Goal: Check status

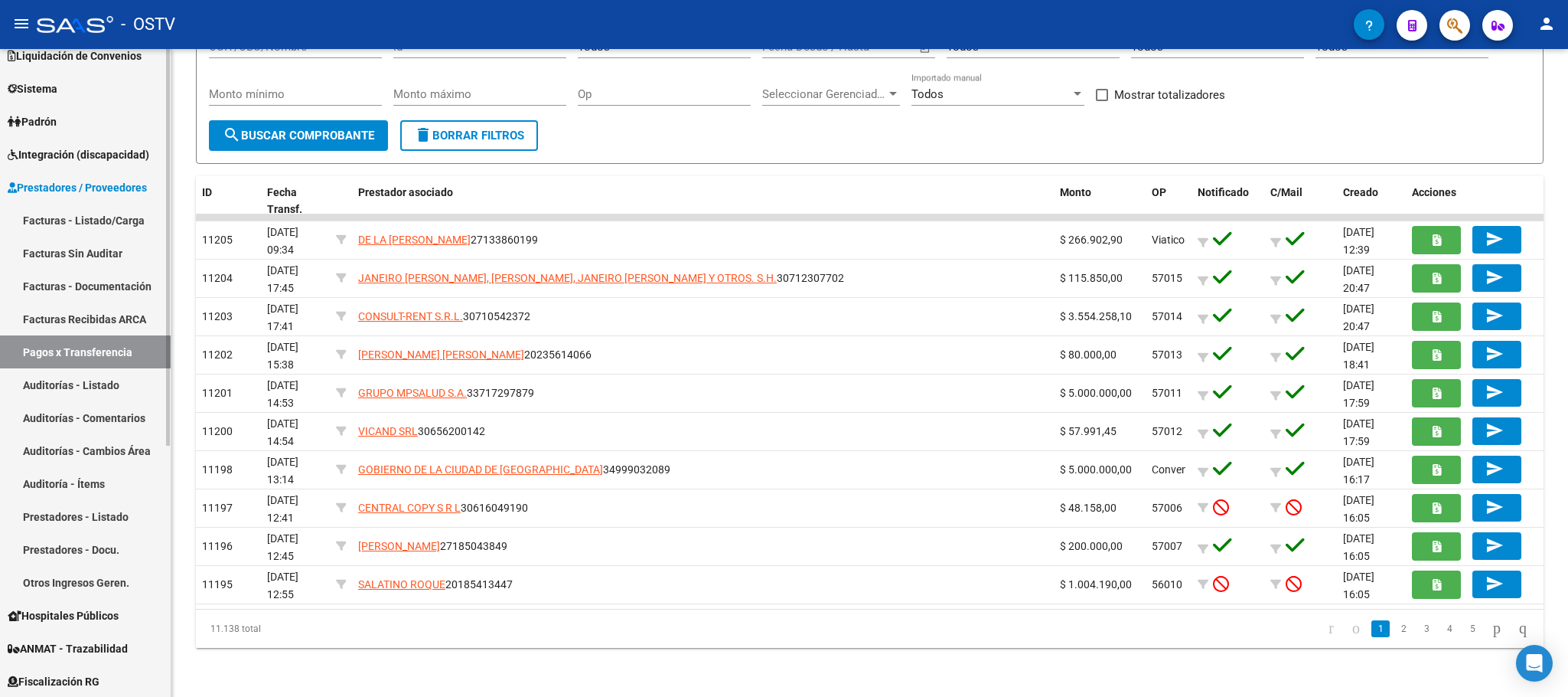
scroll to position [100, 0]
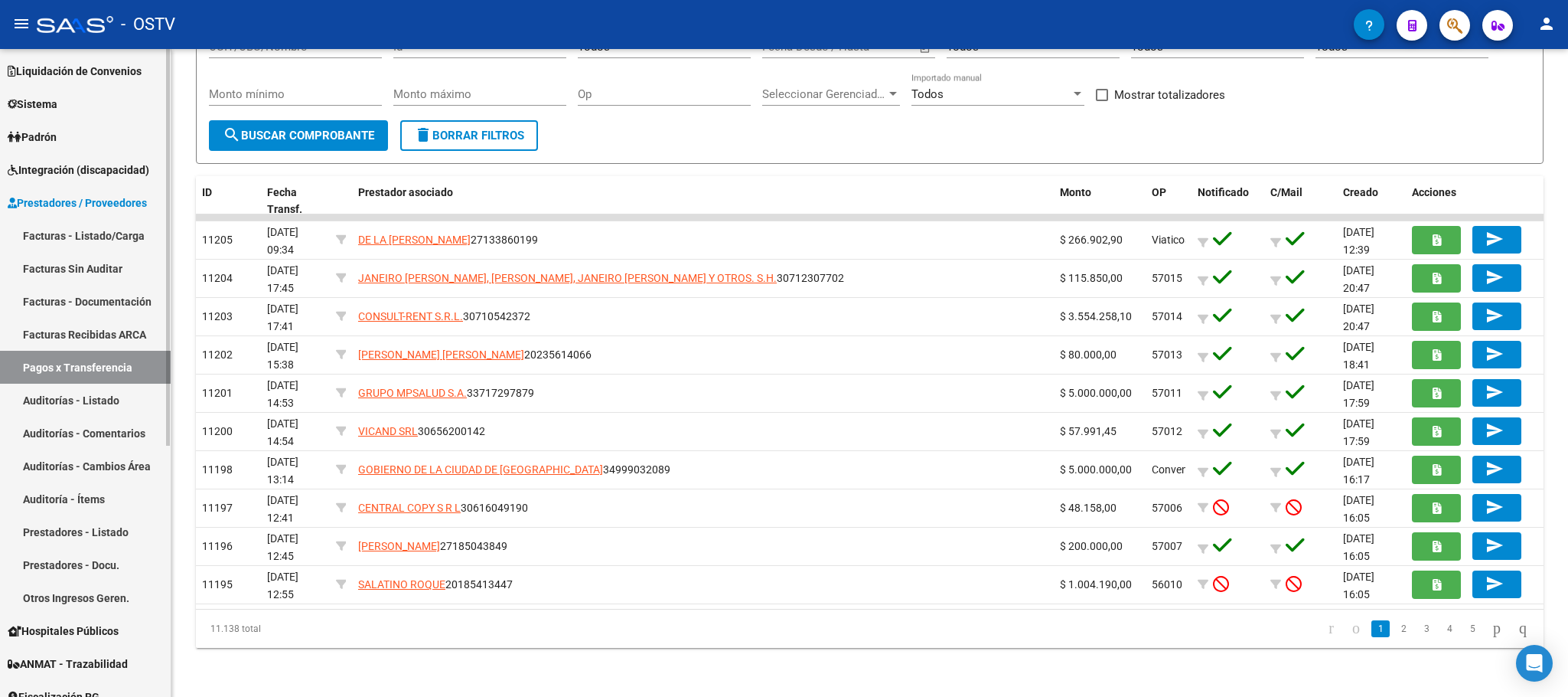
click at [97, 228] on link "Facturas - Listado/Carga" at bounding box center [85, 235] width 171 height 33
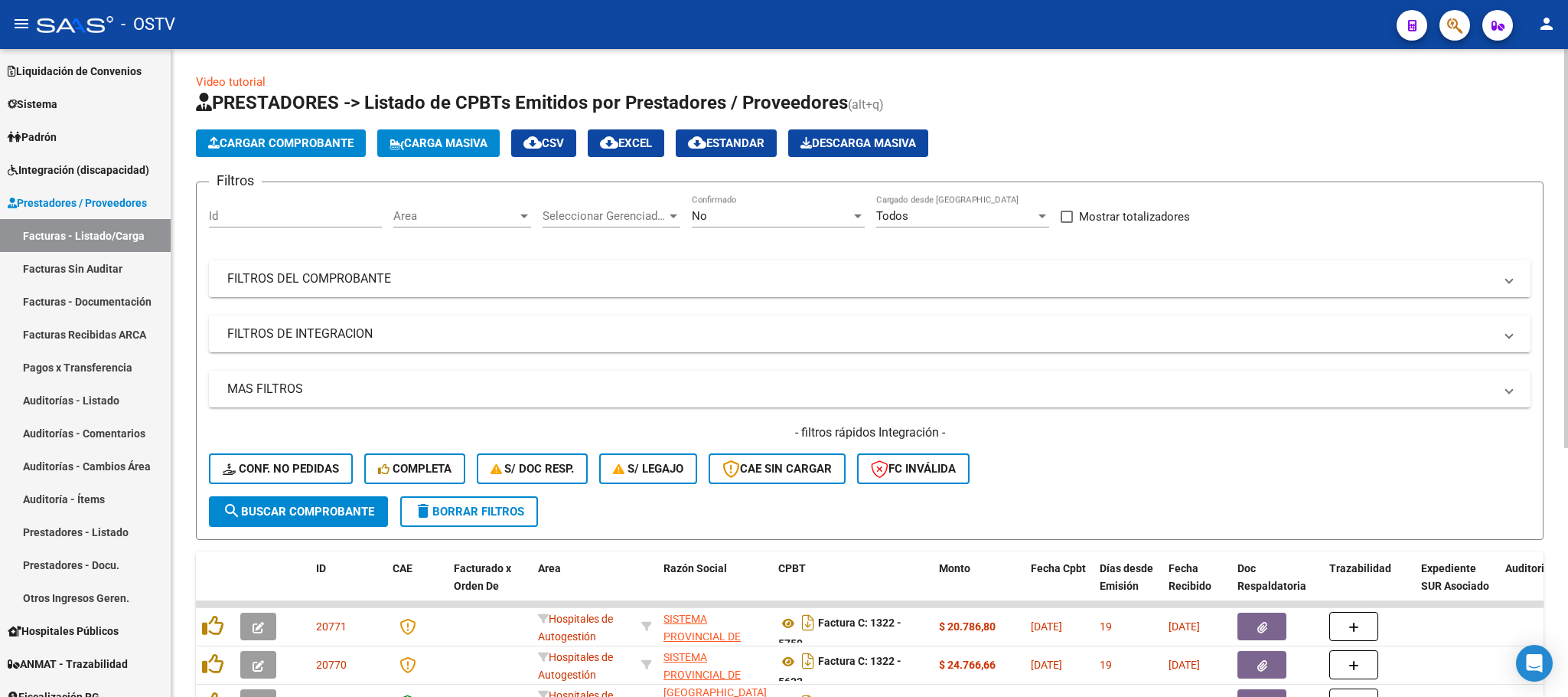
click at [732, 283] on mat-panel-title "FILTROS DEL COMPROBANTE" at bounding box center [860, 279] width 1266 height 17
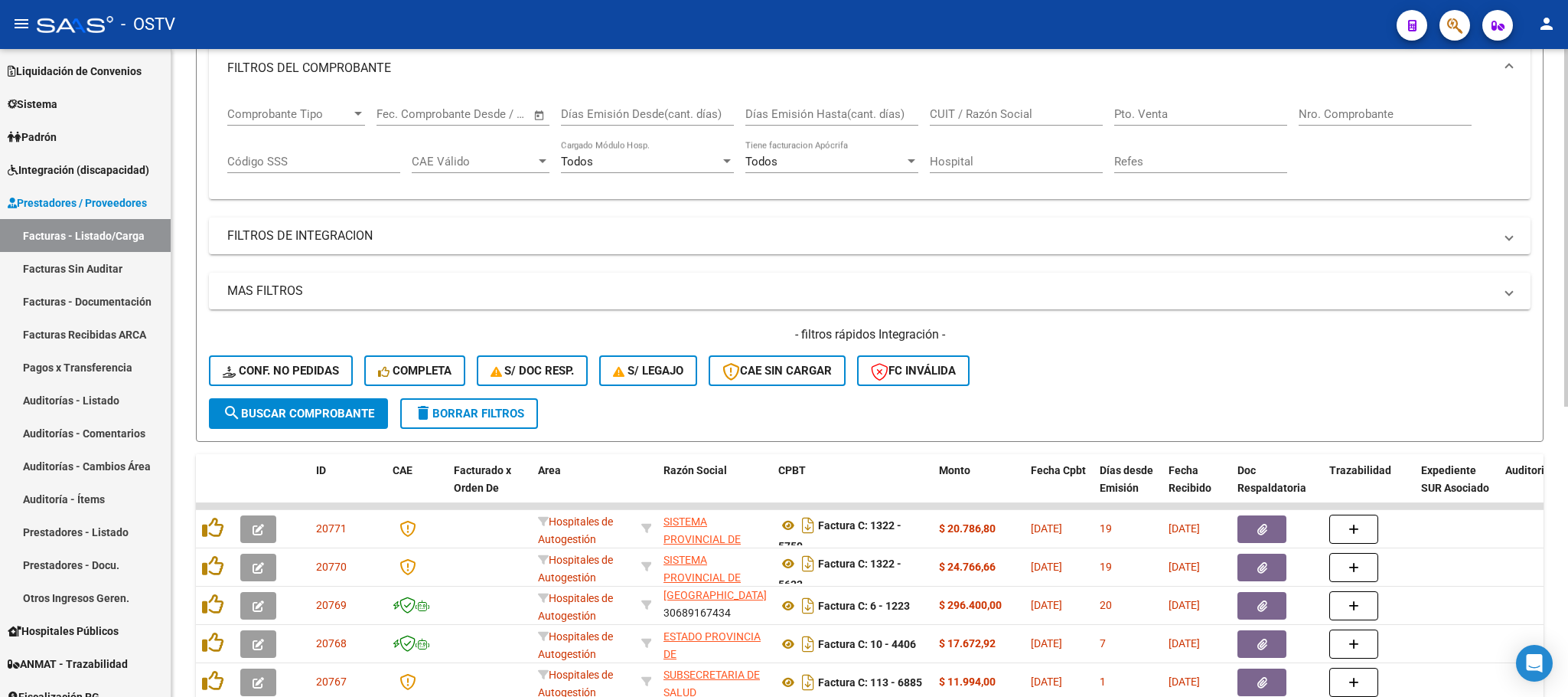
scroll to position [115, 0]
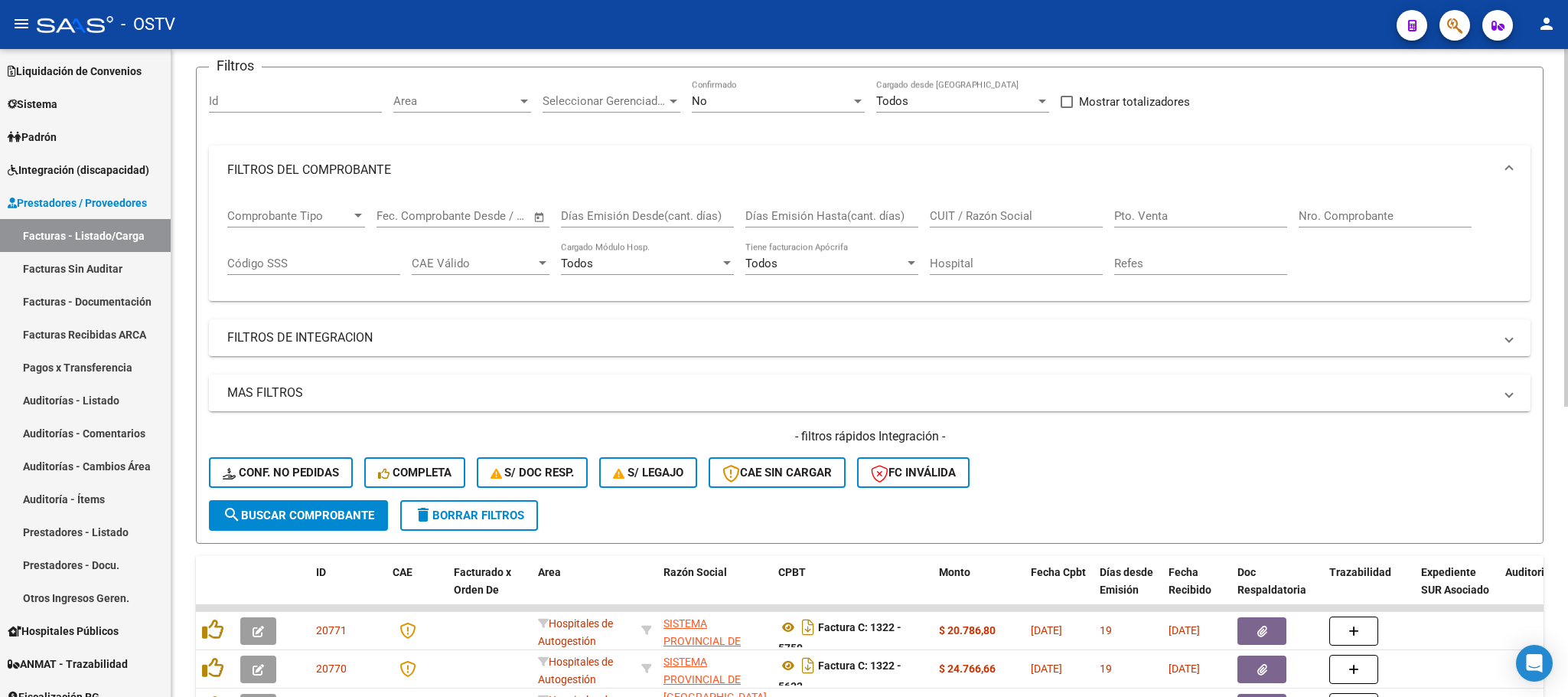
click at [335, 383] on mat-expansion-panel-header "MAS FILTROS" at bounding box center [869, 392] width 1322 height 36
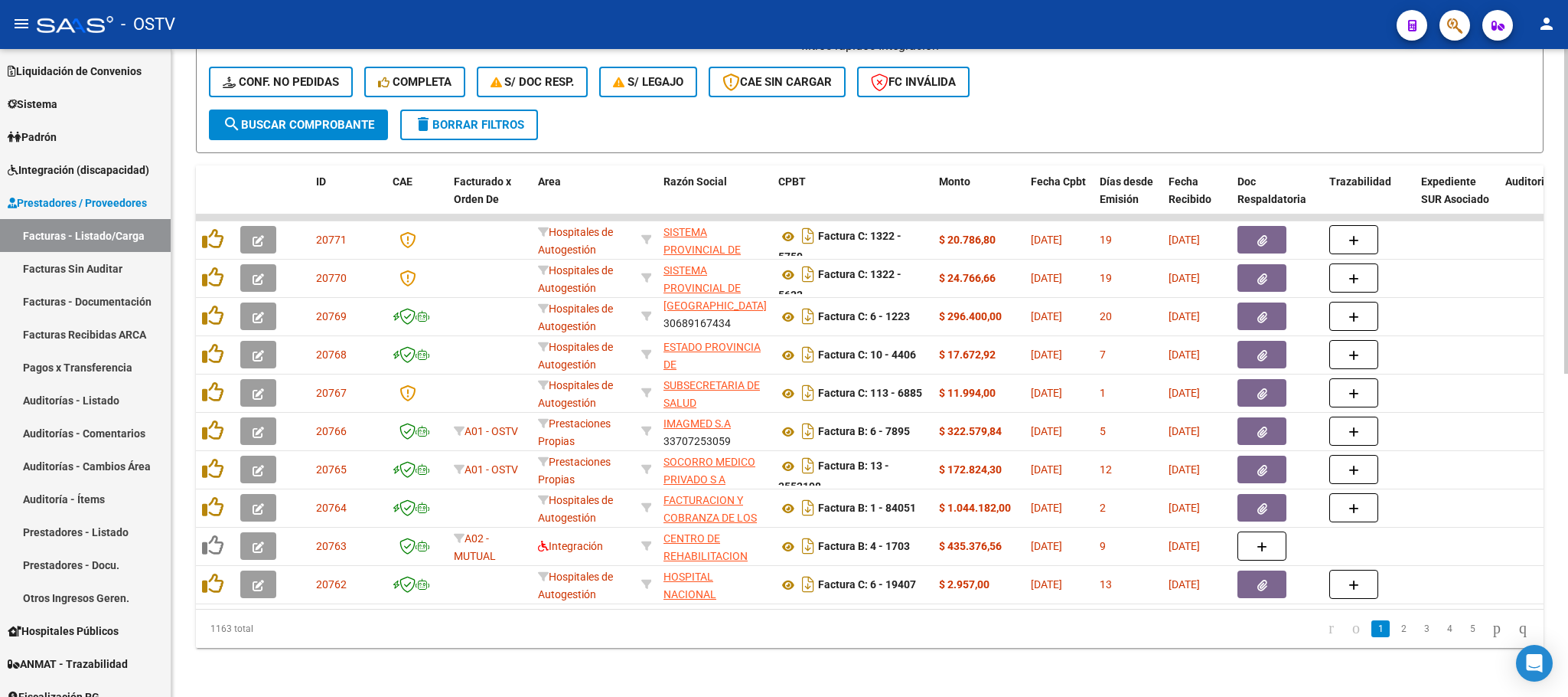
scroll to position [643, 0]
click at [1395, 632] on link "2" at bounding box center [1403, 629] width 18 height 17
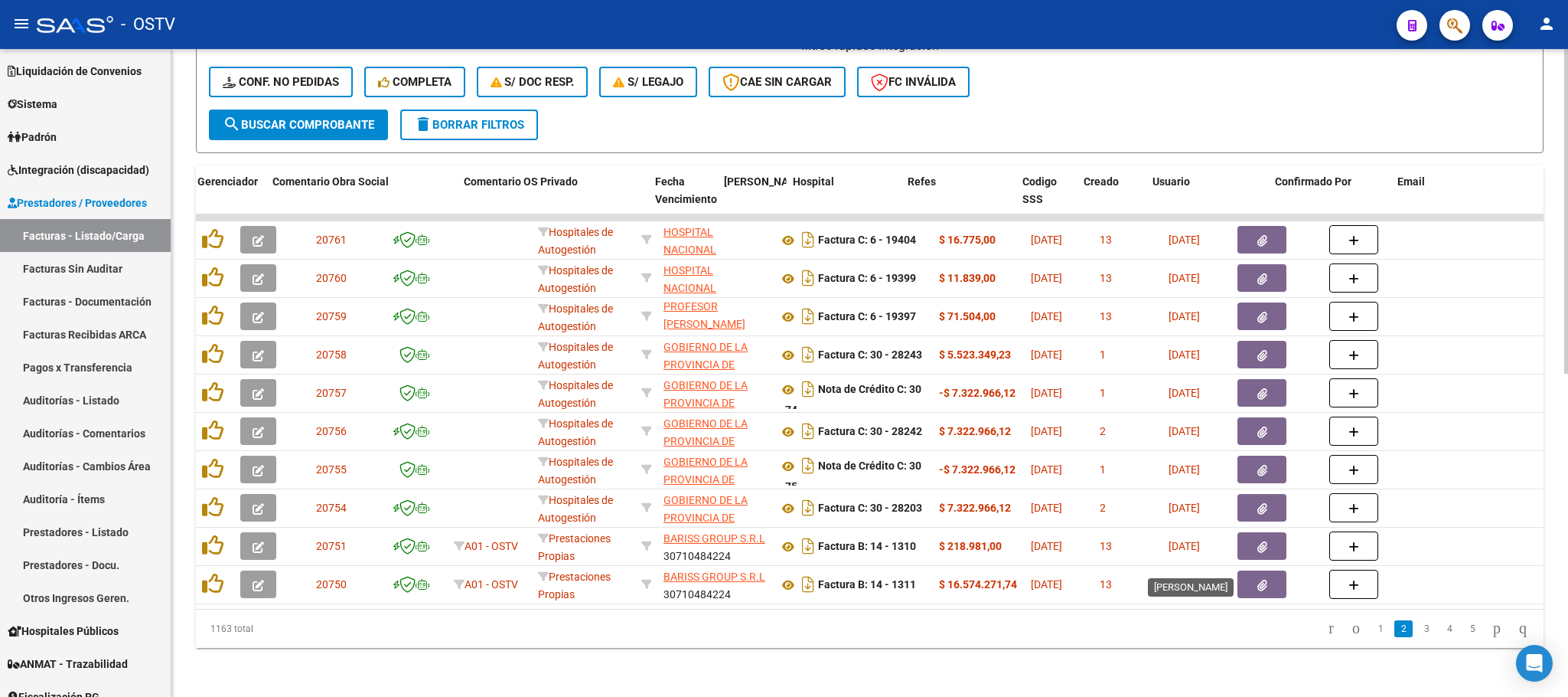
scroll to position [0, 2597]
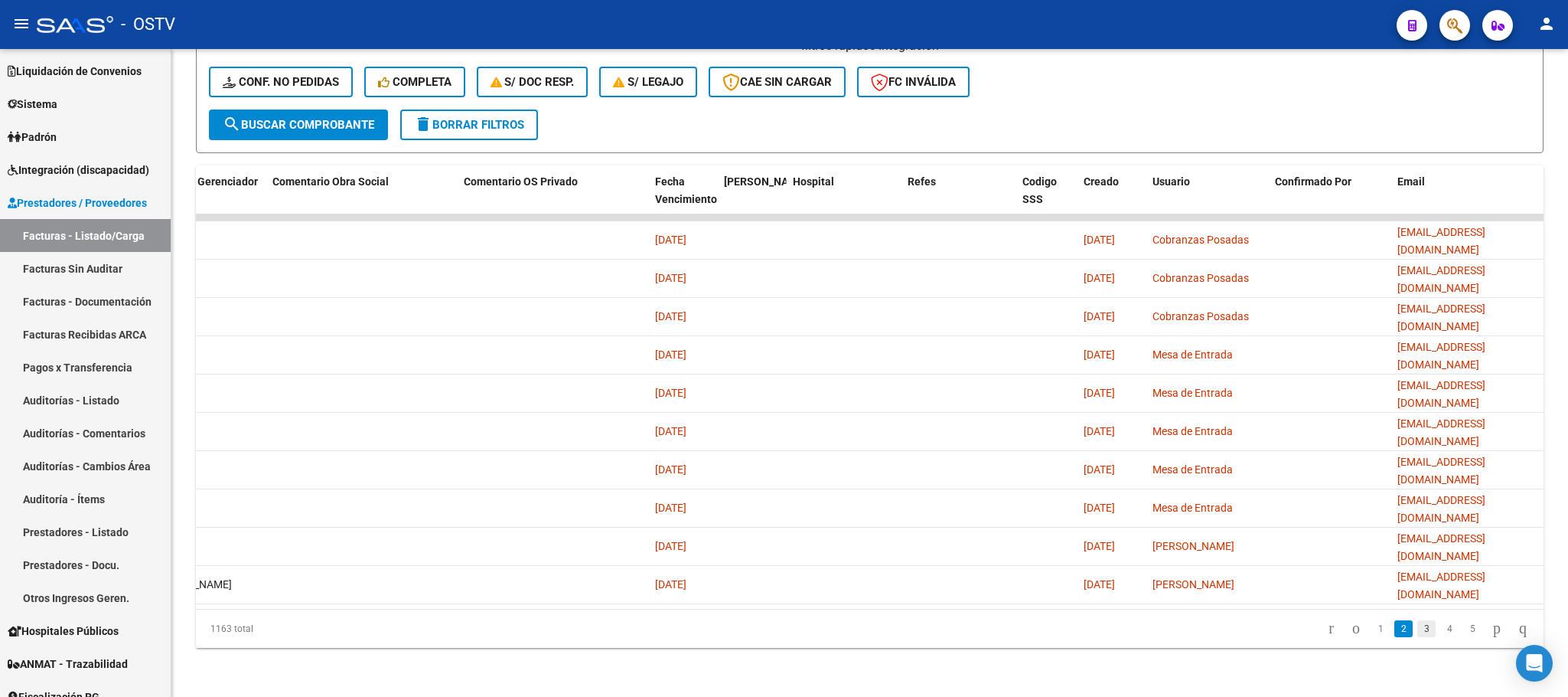
click at [1418, 633] on link "3" at bounding box center [1426, 629] width 18 height 17
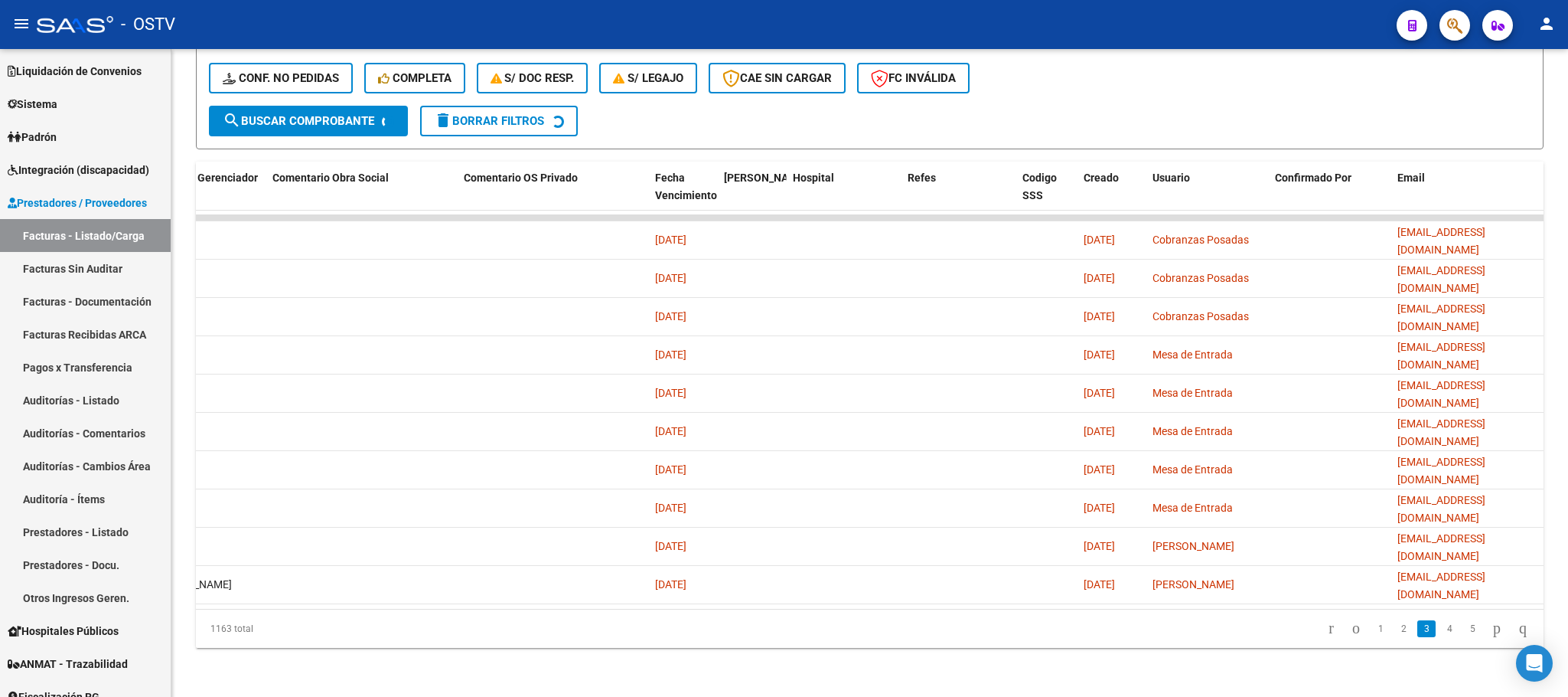
scroll to position [19, 0]
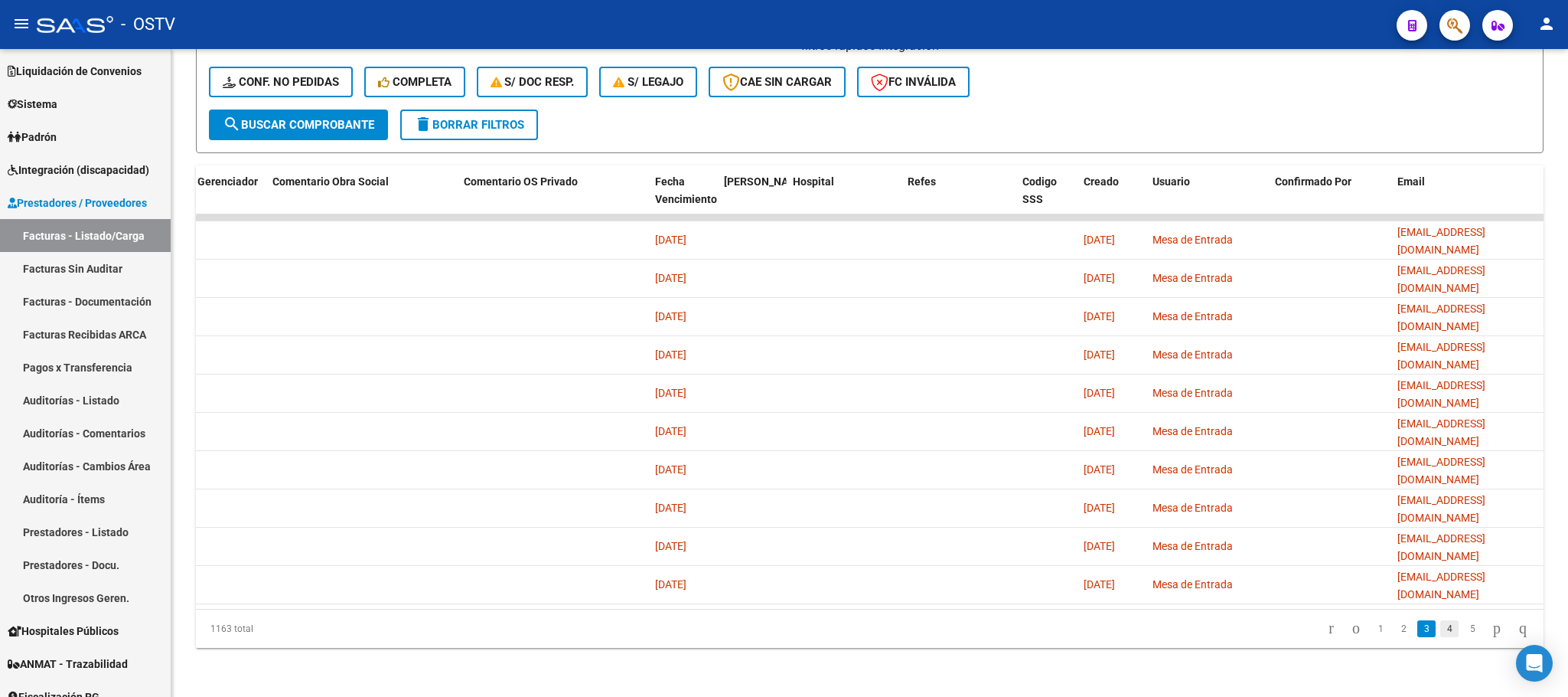
click at [1441, 633] on link "4" at bounding box center [1449, 629] width 18 height 17
click at [1441, 633] on link "5" at bounding box center [1449, 629] width 18 height 17
click at [1441, 633] on link "6" at bounding box center [1449, 629] width 18 height 17
click at [1441, 633] on link "7" at bounding box center [1449, 629] width 18 height 17
click at [1441, 633] on link "8" at bounding box center [1449, 629] width 18 height 17
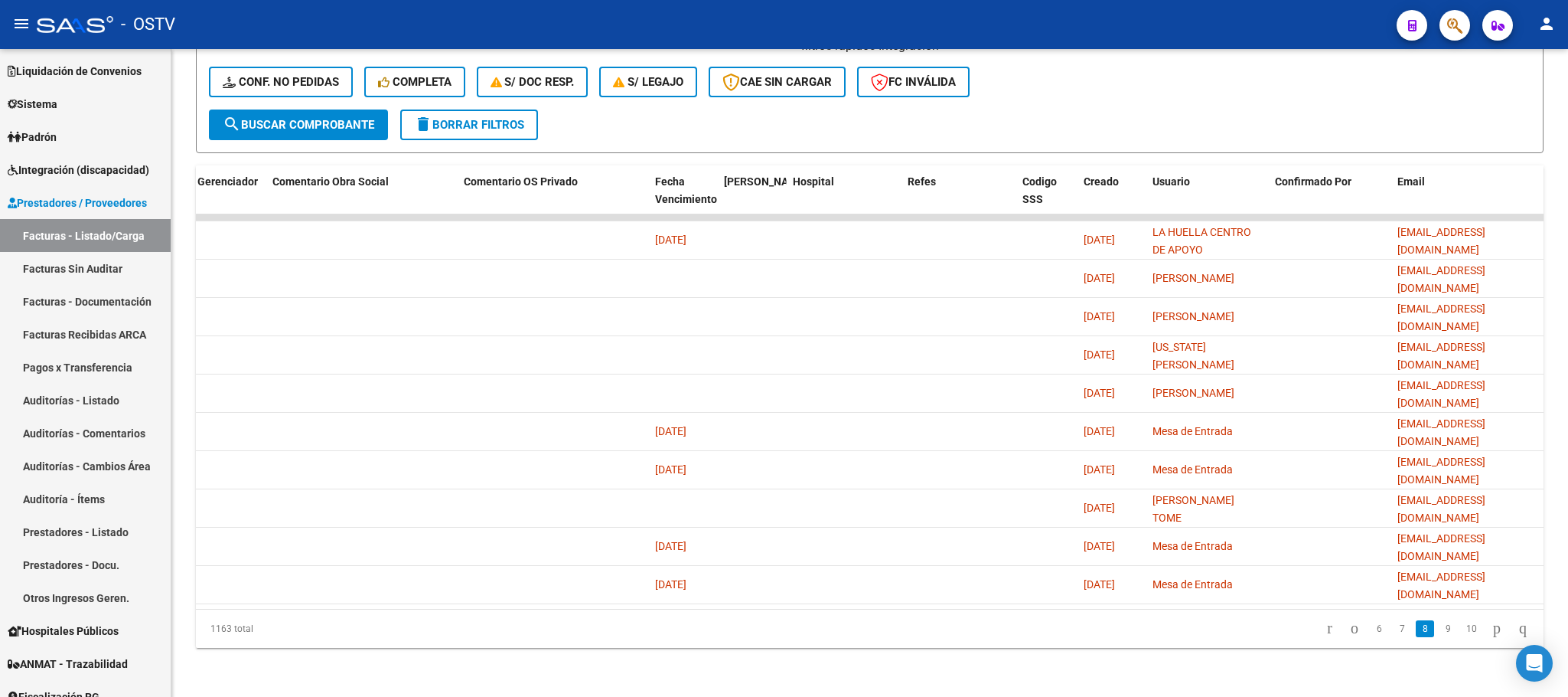
click at [1440, 633] on link "9" at bounding box center [1447, 629] width 18 height 17
click at [1440, 633] on link "10" at bounding box center [1446, 629] width 20 height 17
click at [1440, 633] on link "11" at bounding box center [1446, 629] width 20 height 17
click at [1440, 633] on link "12" at bounding box center [1446, 629] width 20 height 17
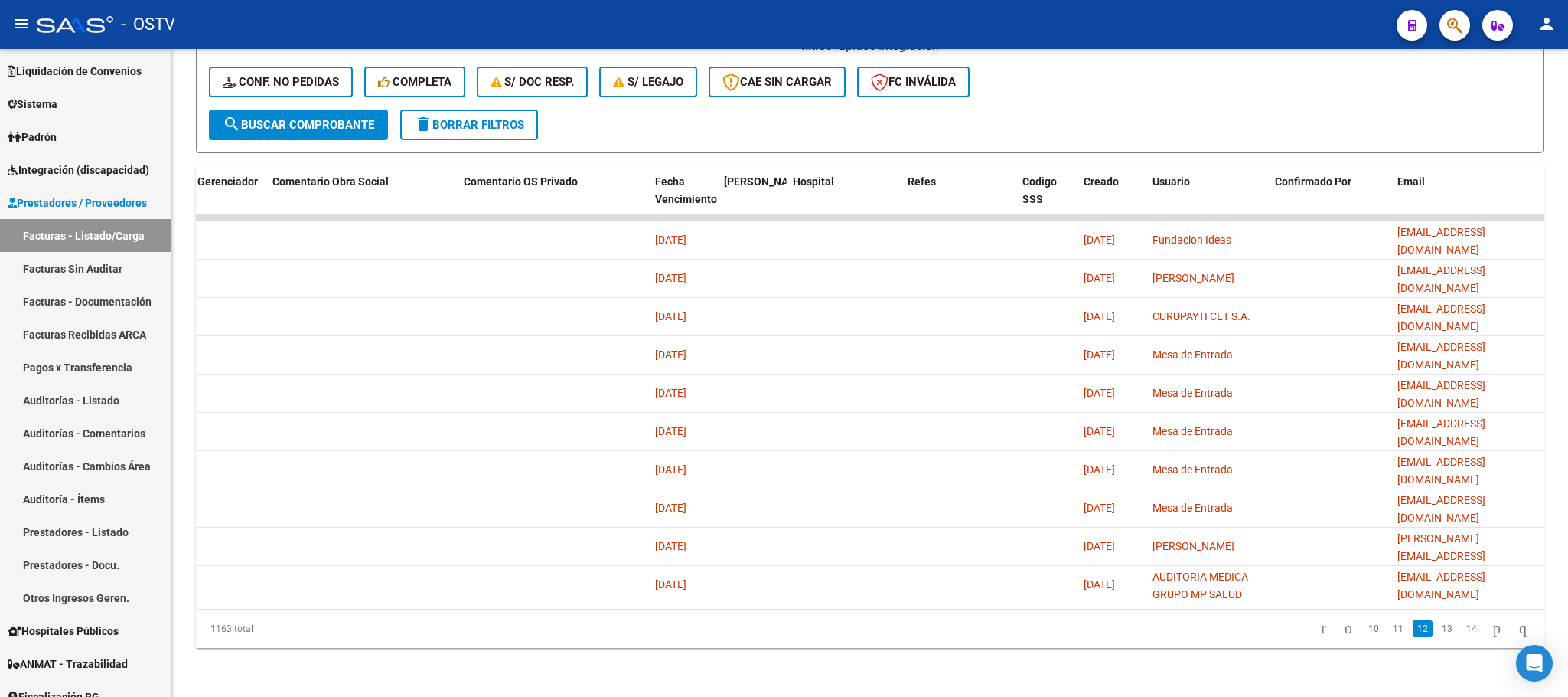
scroll to position [2, 0]
click at [1440, 633] on link "13" at bounding box center [1446, 629] width 20 height 17
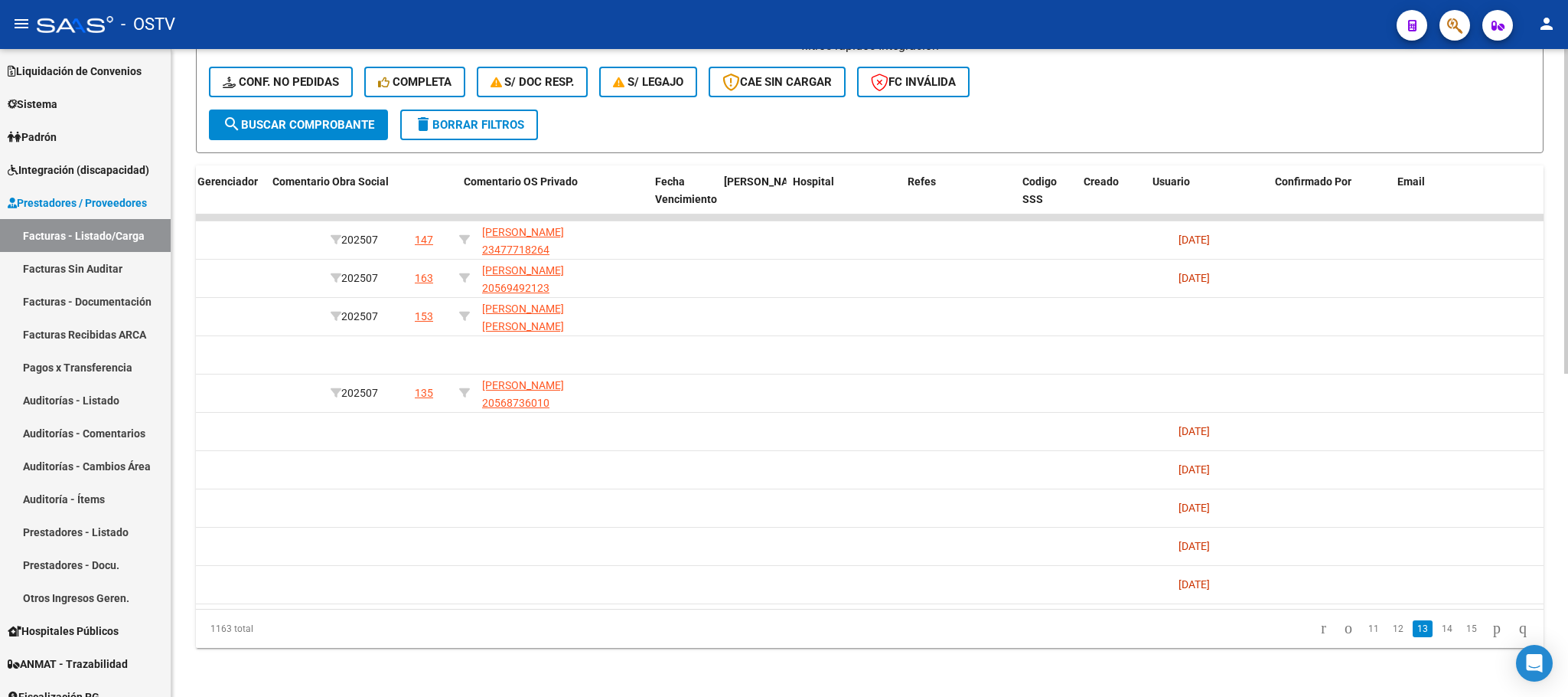
scroll to position [0, 2597]
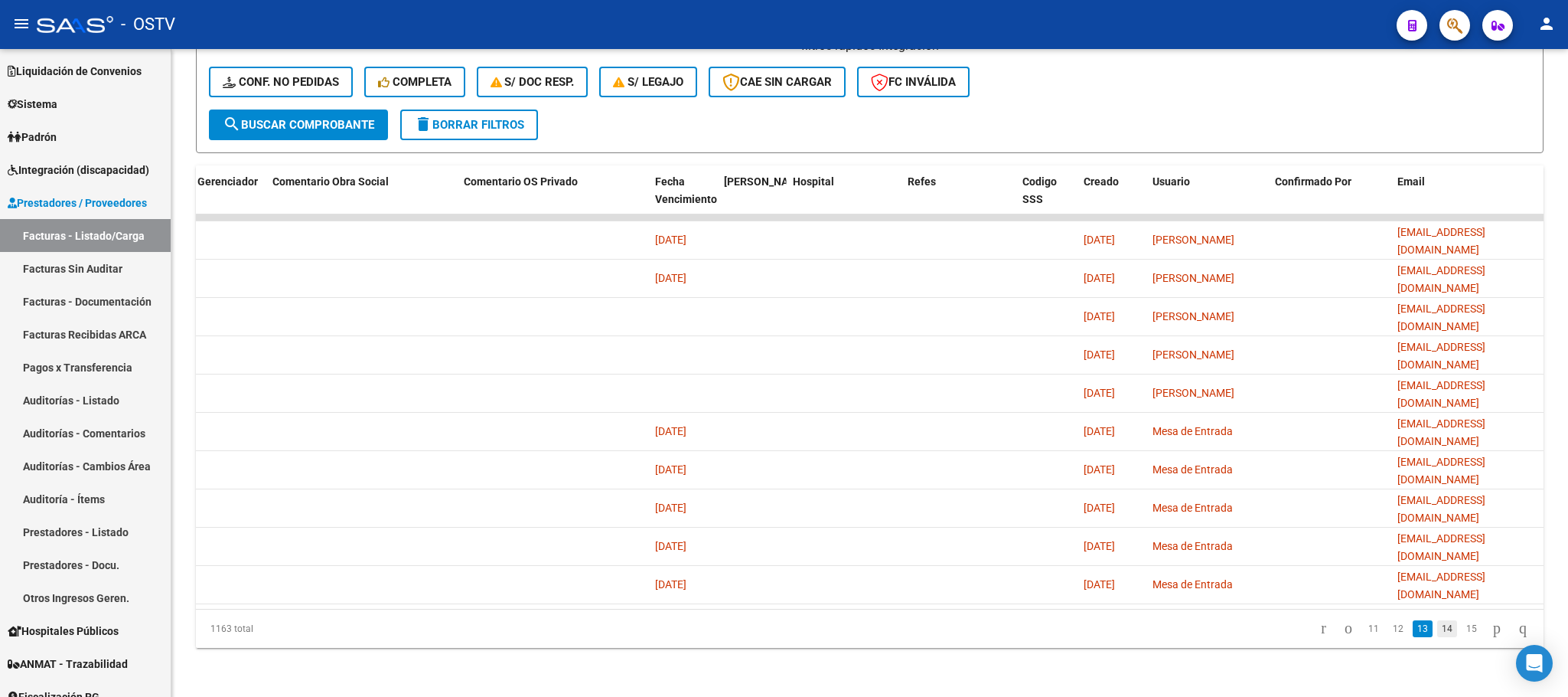
click at [1437, 632] on link "14" at bounding box center [1446, 629] width 20 height 17
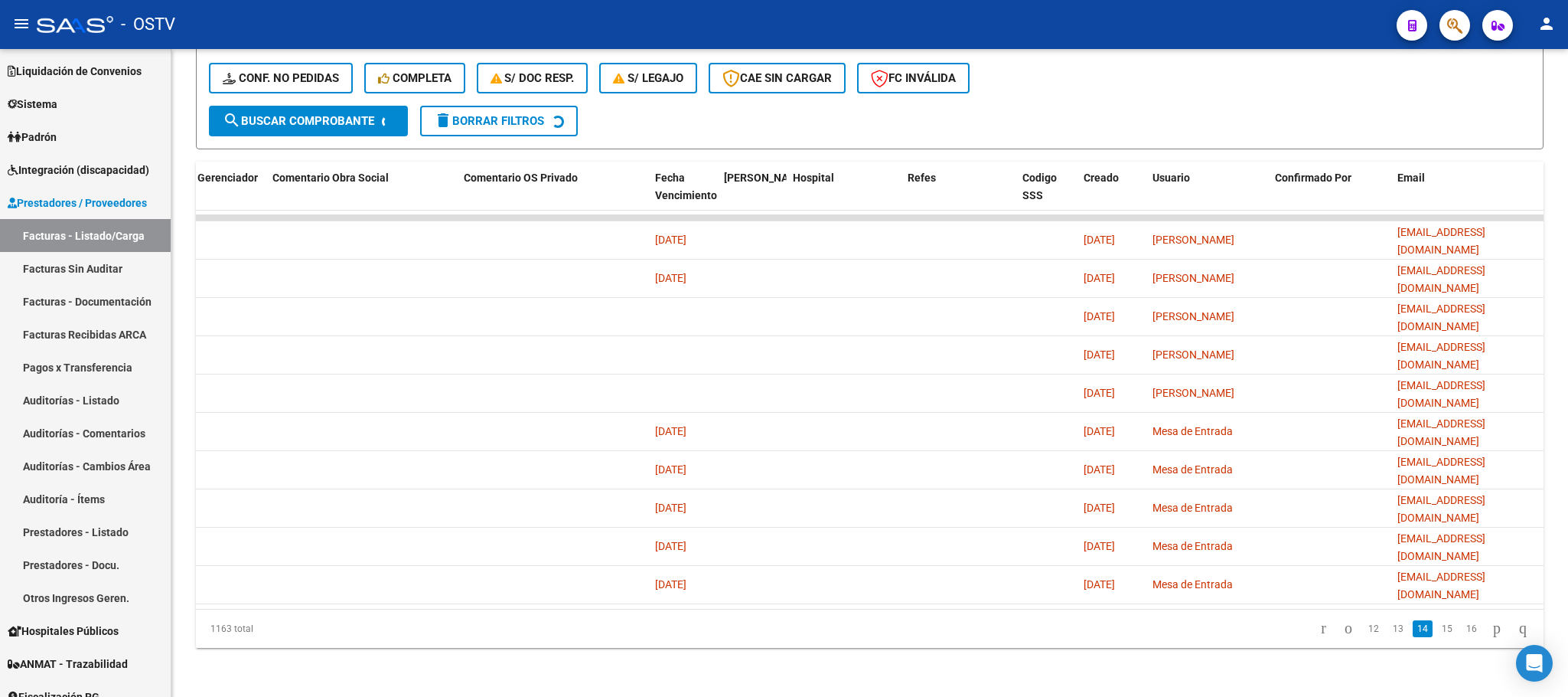
scroll to position [37, 0]
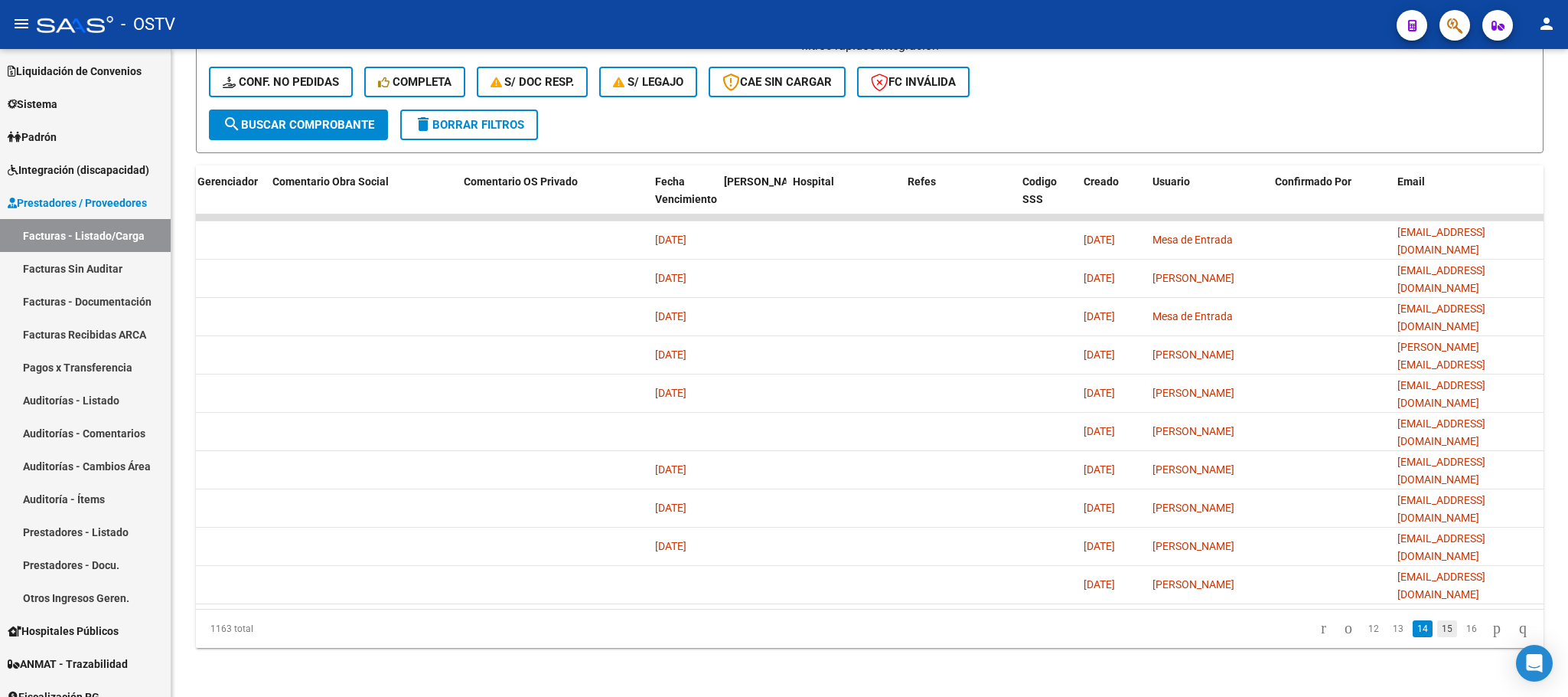
click at [1437, 622] on link "15" at bounding box center [1446, 629] width 20 height 17
drag, startPoint x: 1162, startPoint y: 610, endPoint x: 1031, endPoint y: 630, distance: 132.5
click at [891, 628] on div "1163 total 13 14 15 16 17" at bounding box center [869, 629] width 1348 height 38
drag, startPoint x: 1221, startPoint y: 610, endPoint x: 1118, endPoint y: 610, distance: 103.0
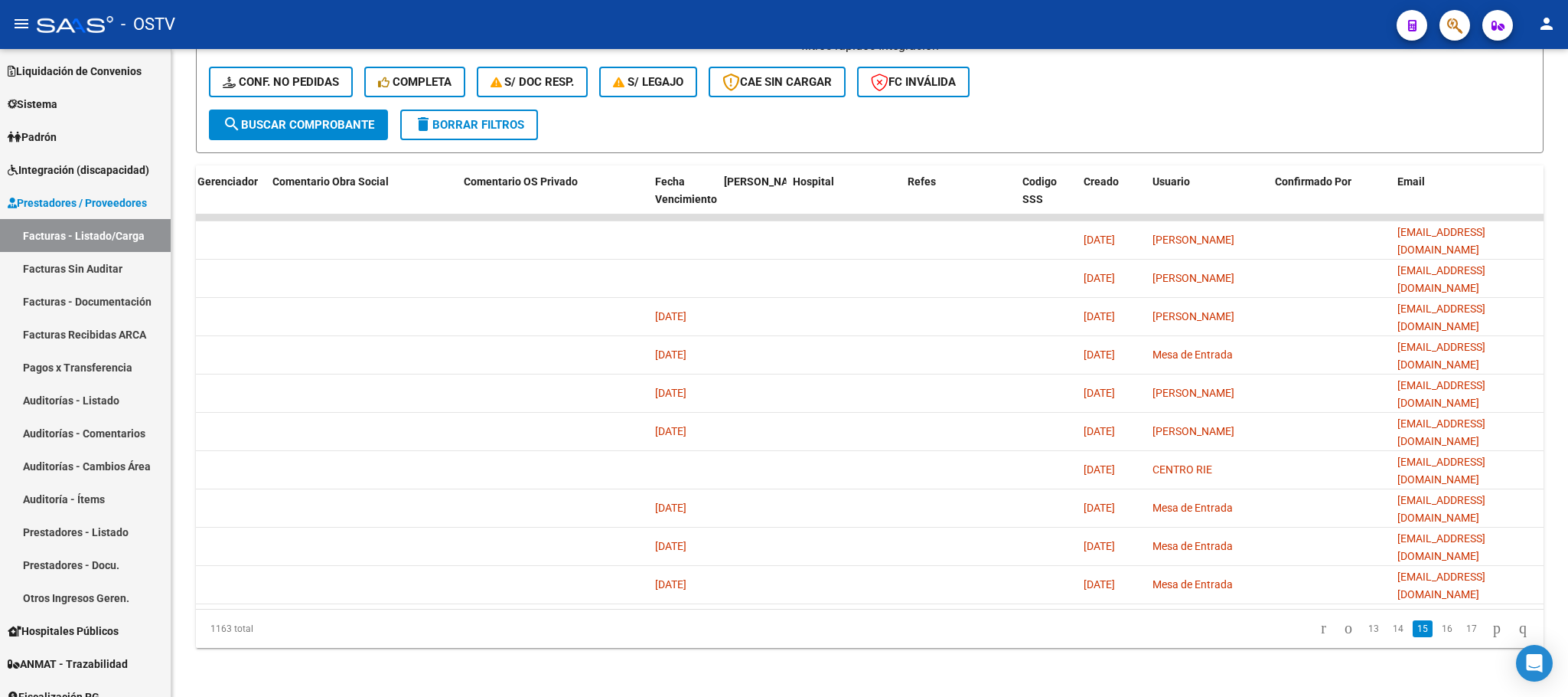
click at [1118, 610] on div "1163 total 13 14 15 16 17" at bounding box center [869, 629] width 1348 height 38
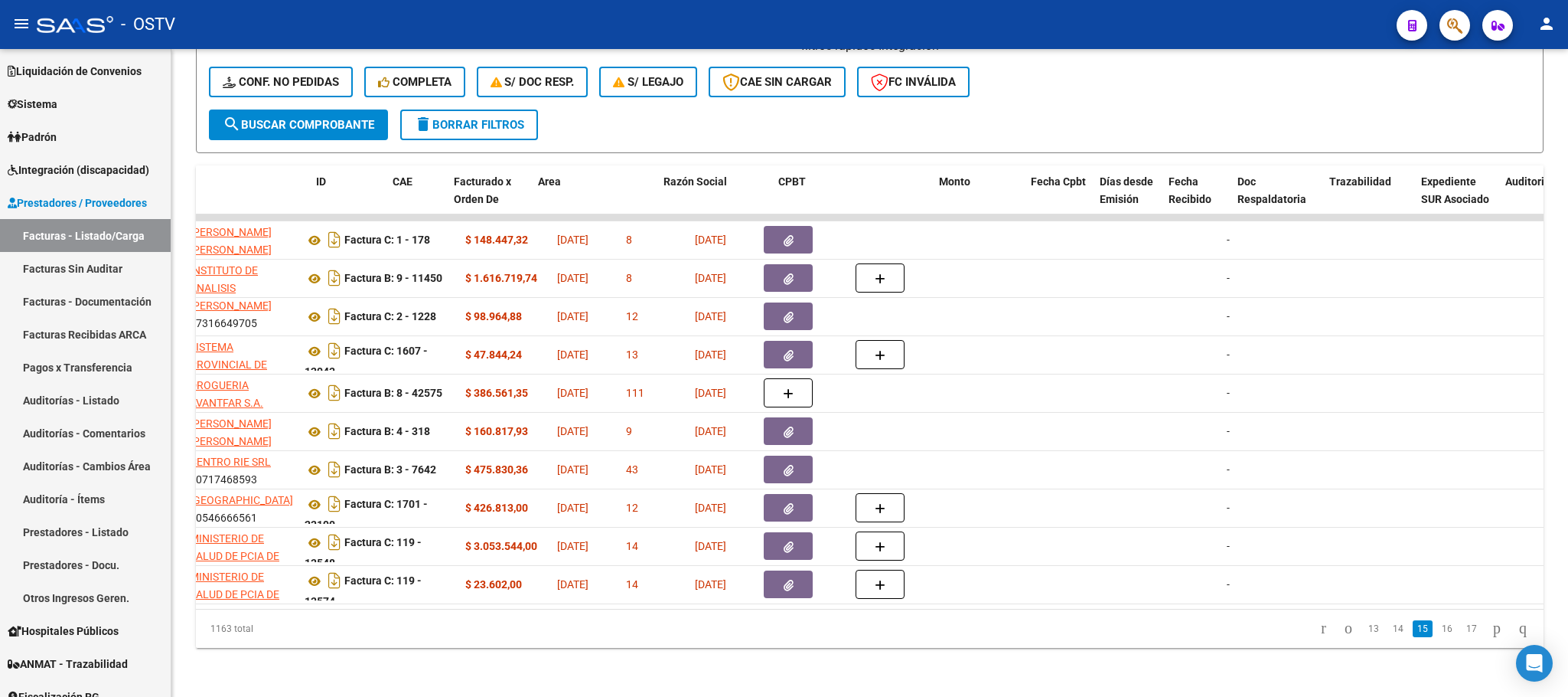
scroll to position [0, 0]
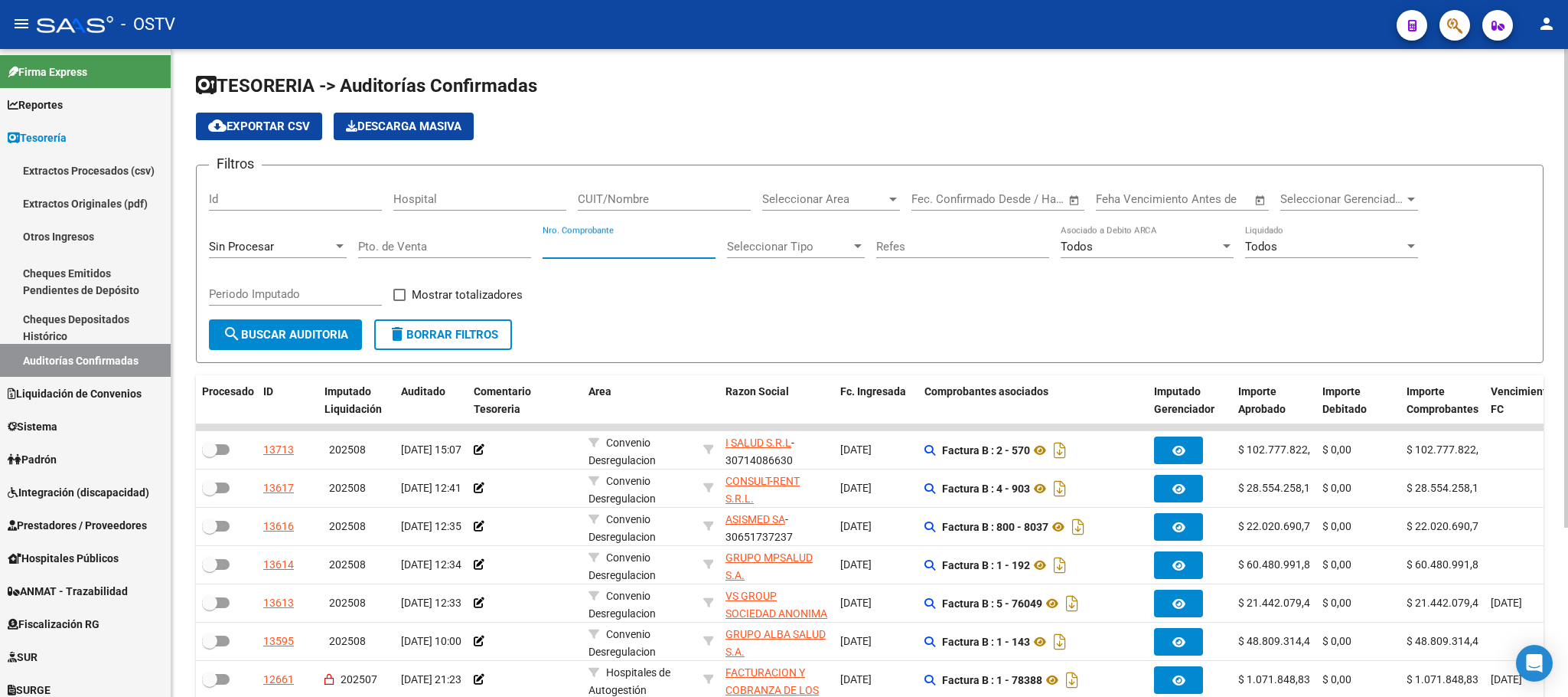
click at [587, 251] on input "Nro. Comprobante" at bounding box center [629, 246] width 173 height 13
type input "75628"
click at [298, 331] on span "search Buscar Auditoria" at bounding box center [285, 335] width 126 height 13
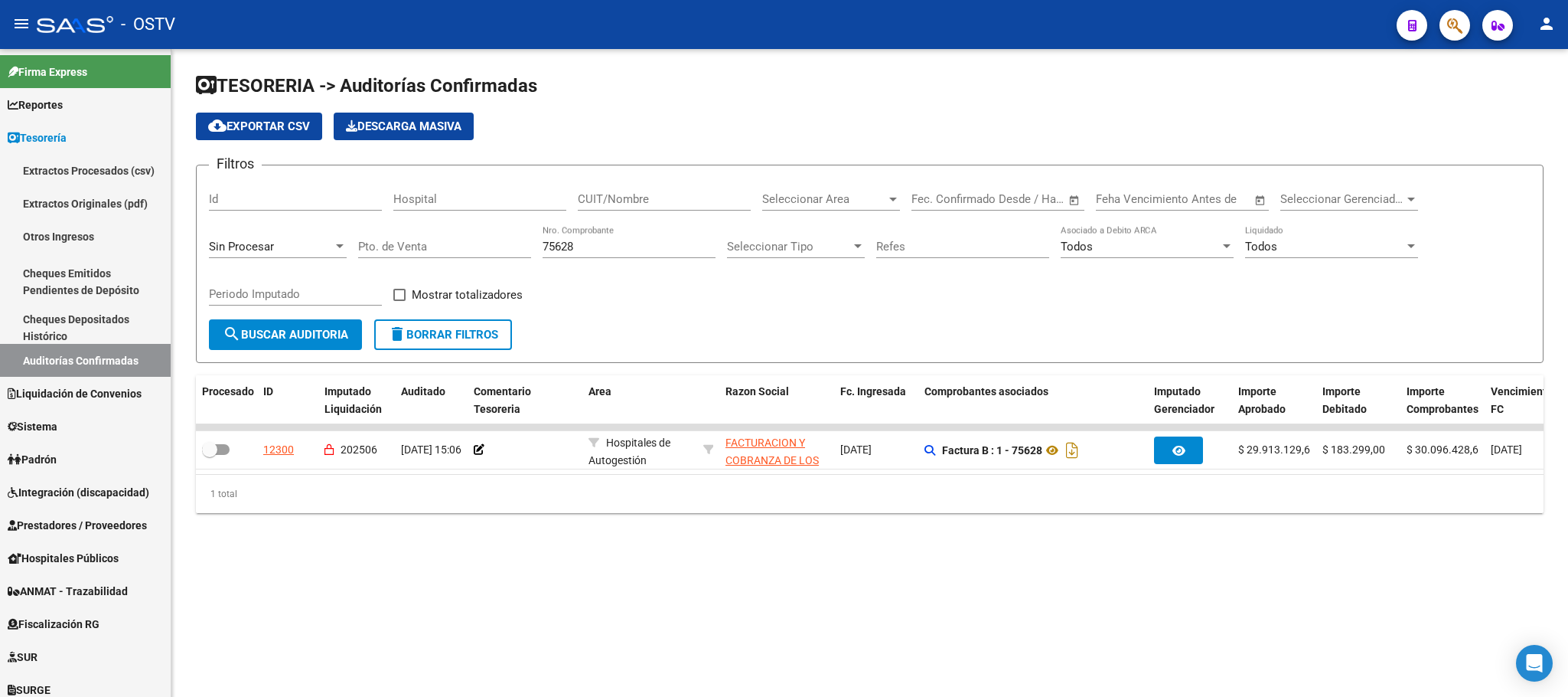
scroll to position [0, 267]
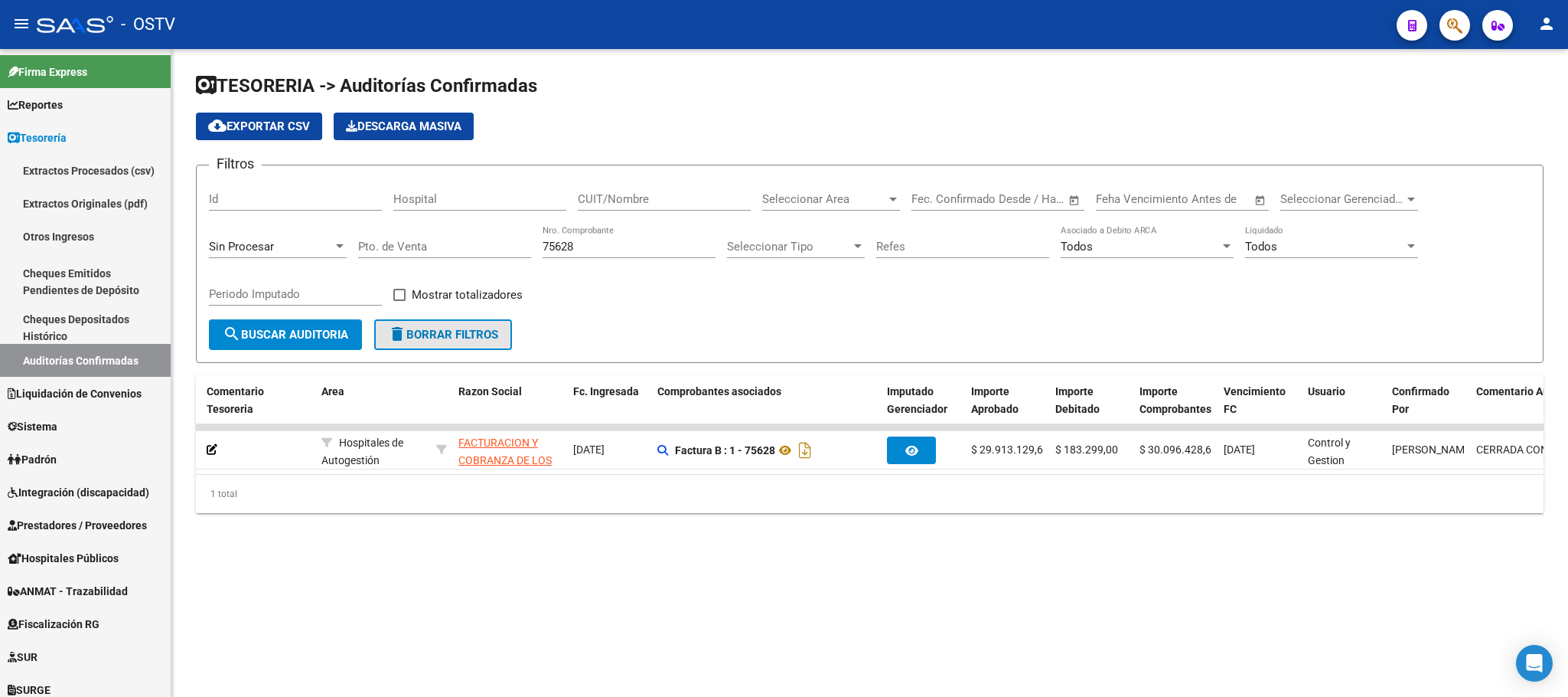
click at [462, 329] on span "delete Borrar Filtros" at bounding box center [443, 335] width 110 height 13
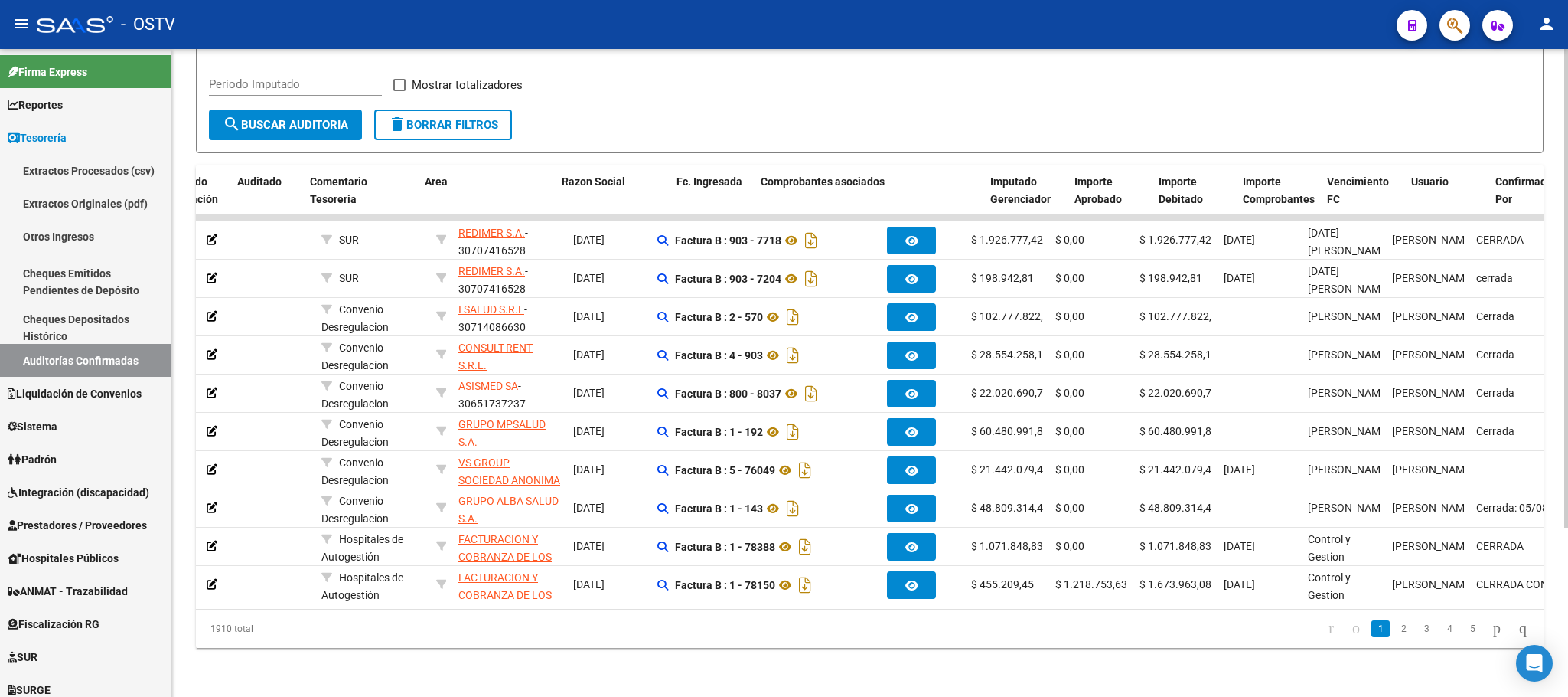
scroll to position [0, 0]
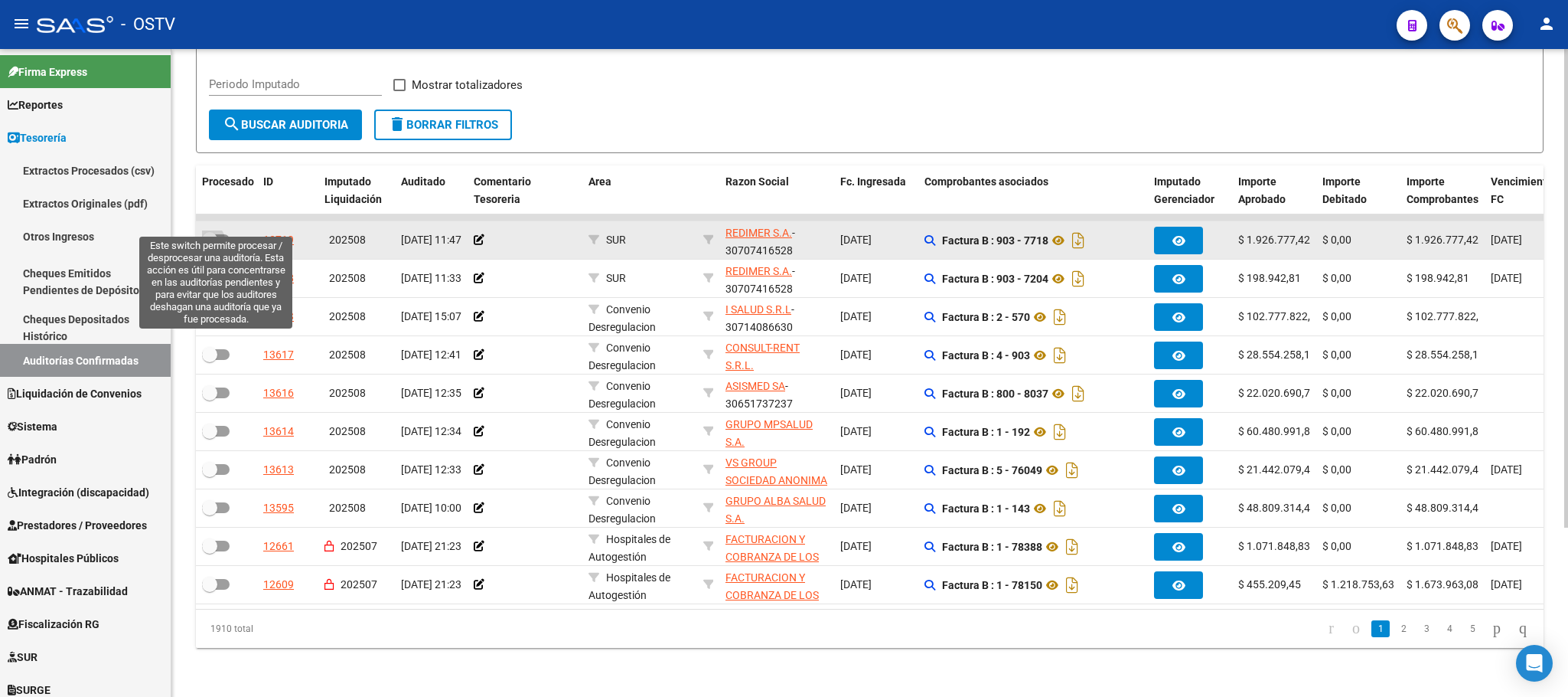
click at [228, 230] on label at bounding box center [216, 239] width 28 height 18
click at [210, 244] on input "checkbox" at bounding box center [209, 244] width 1 height 1
checkbox input "true"
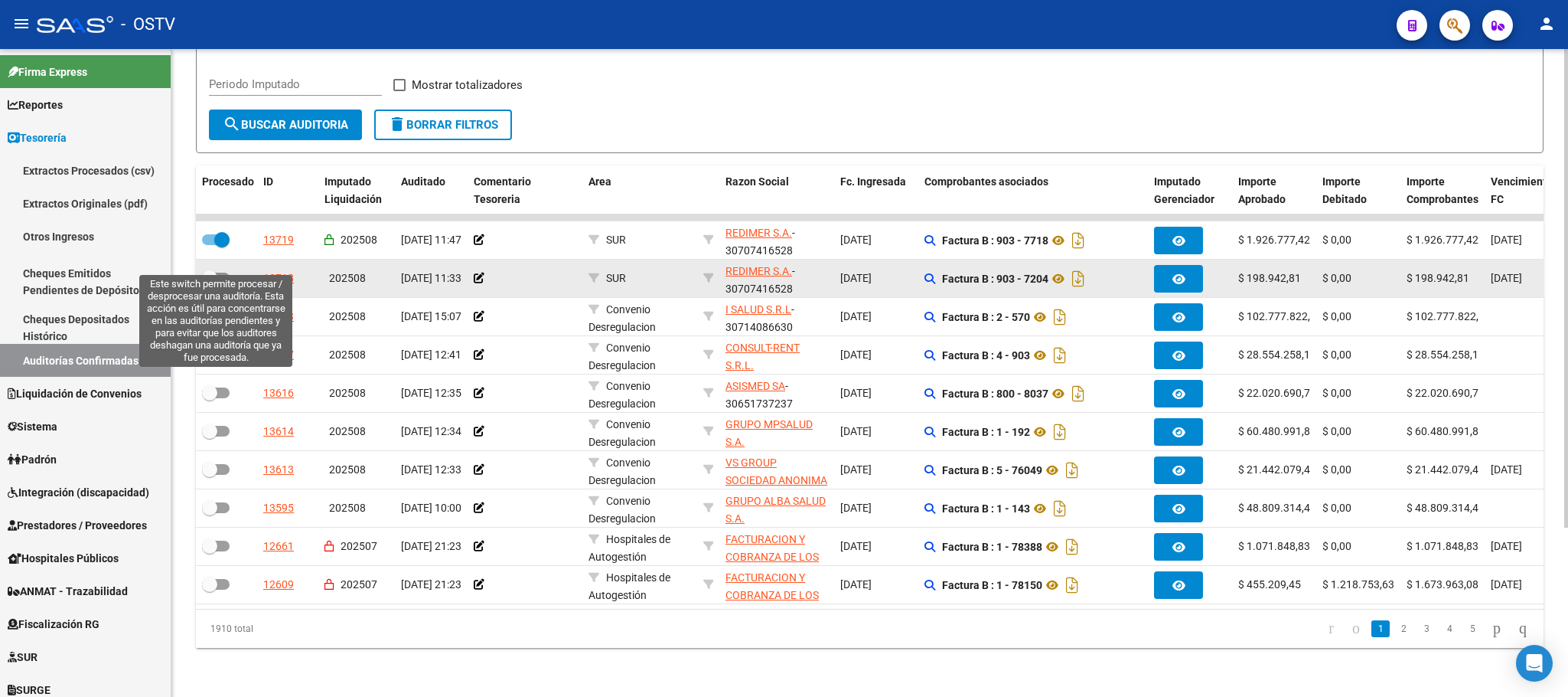
click at [219, 272] on span at bounding box center [216, 277] width 28 height 11
click at [210, 283] on input "checkbox" at bounding box center [209, 283] width 1 height 1
checkbox input "true"
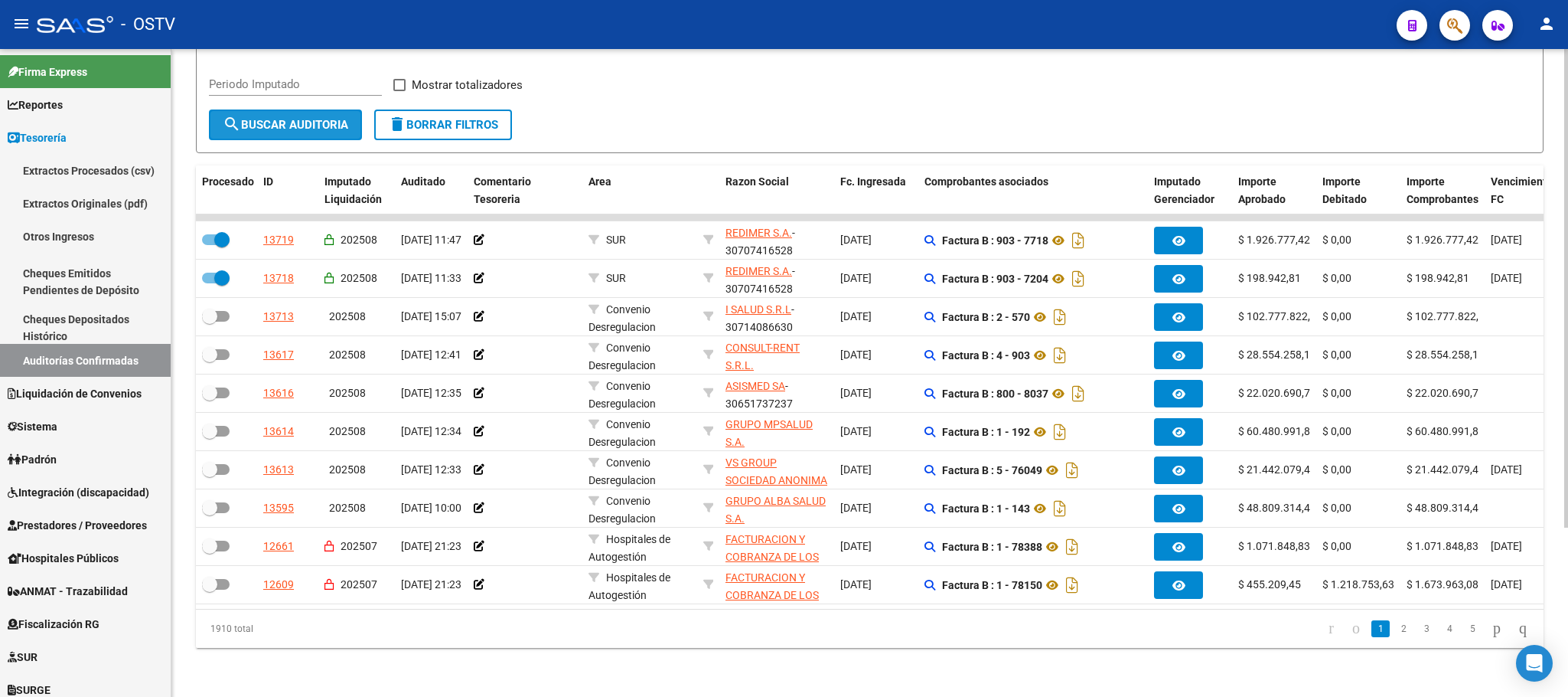
click at [271, 118] on span "search Buscar Auditoria" at bounding box center [285, 125] width 126 height 13
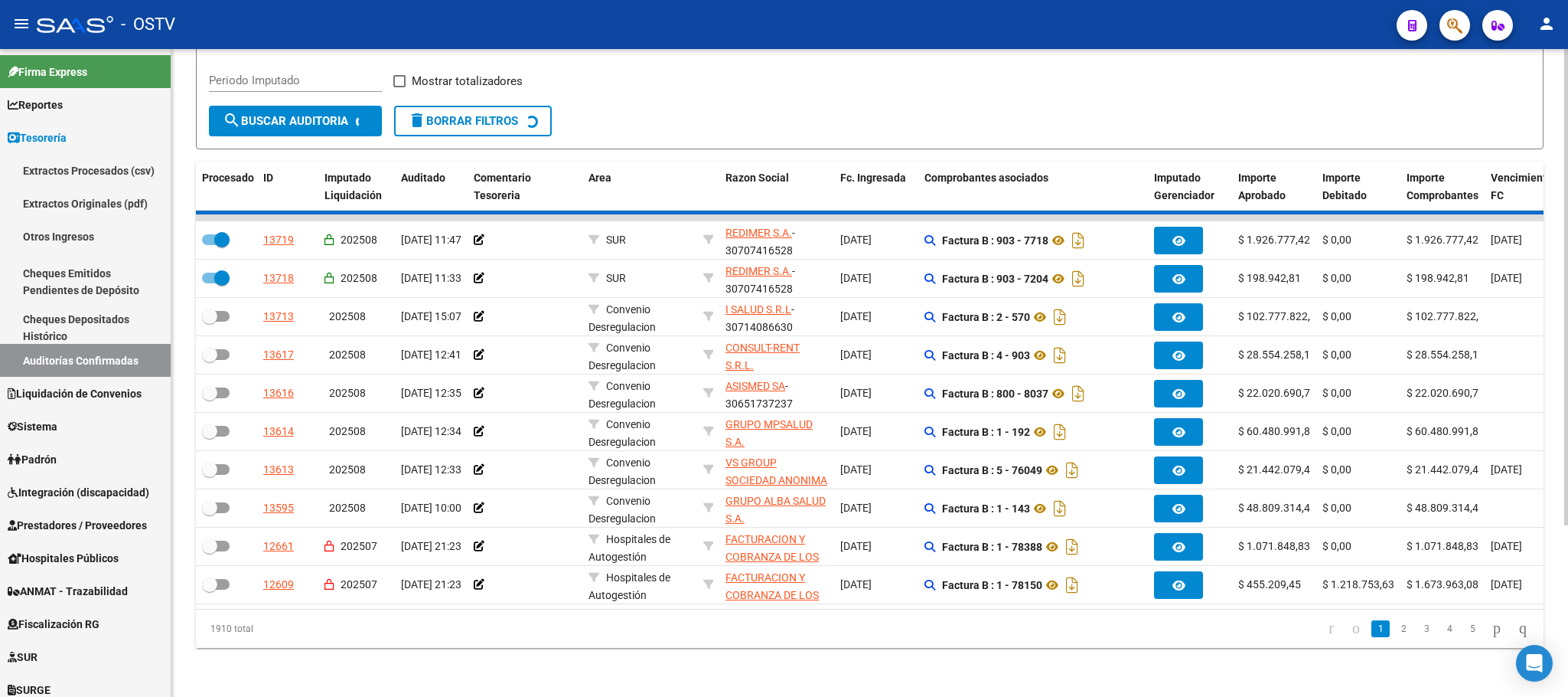
checkbox input "false"
